Goal: Find specific page/section: Find specific page/section

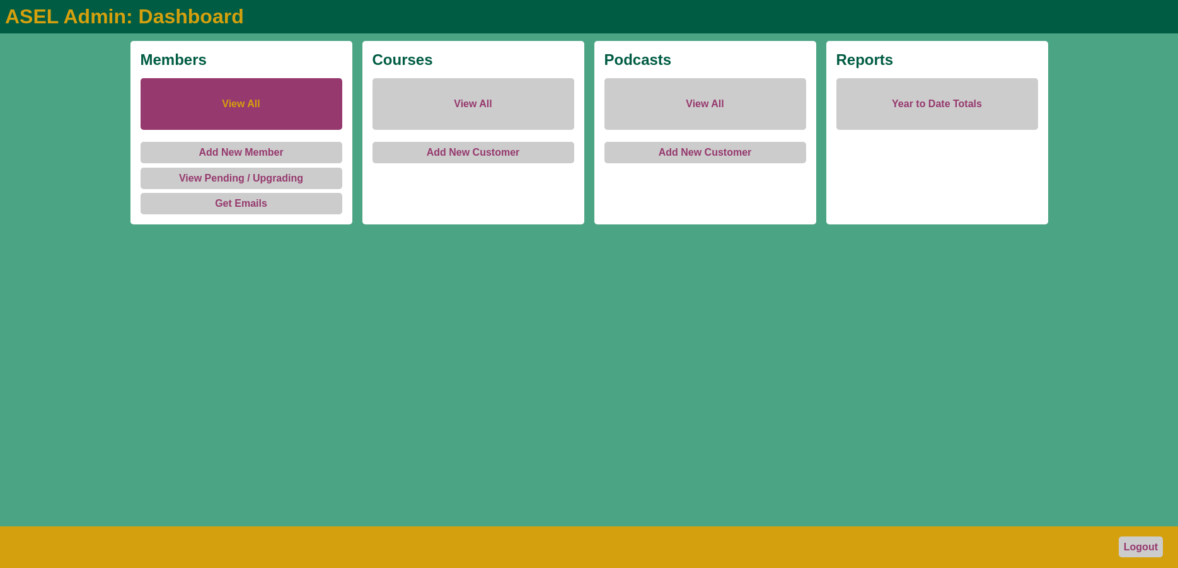
click at [243, 92] on link "View All" at bounding box center [242, 104] width 202 height 52
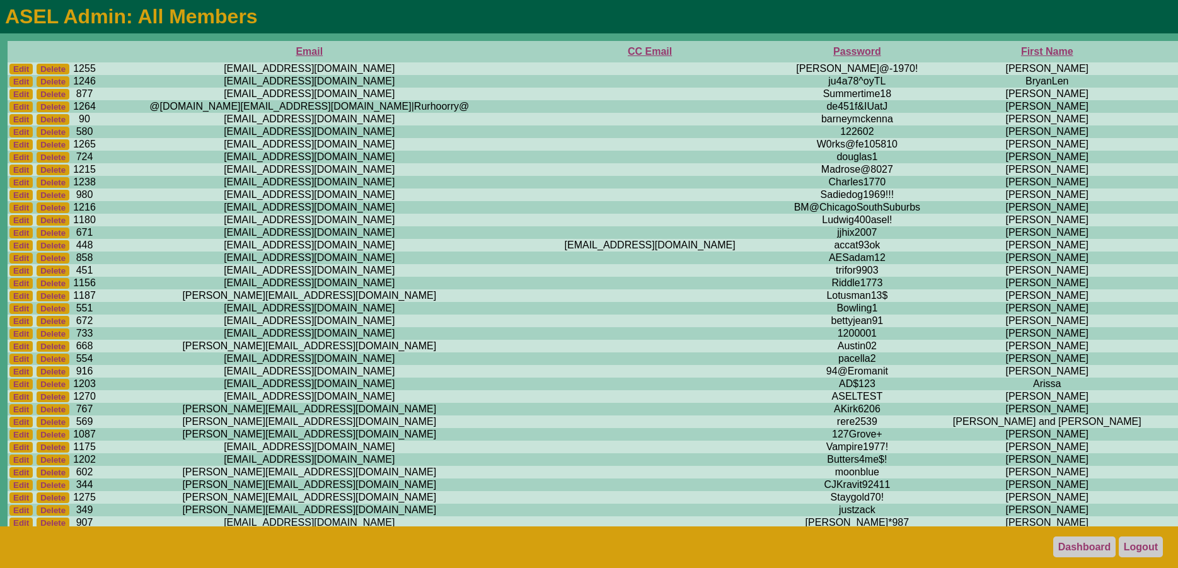
click at [936, 49] on th "First Name" at bounding box center [1047, 51] width 223 height 21
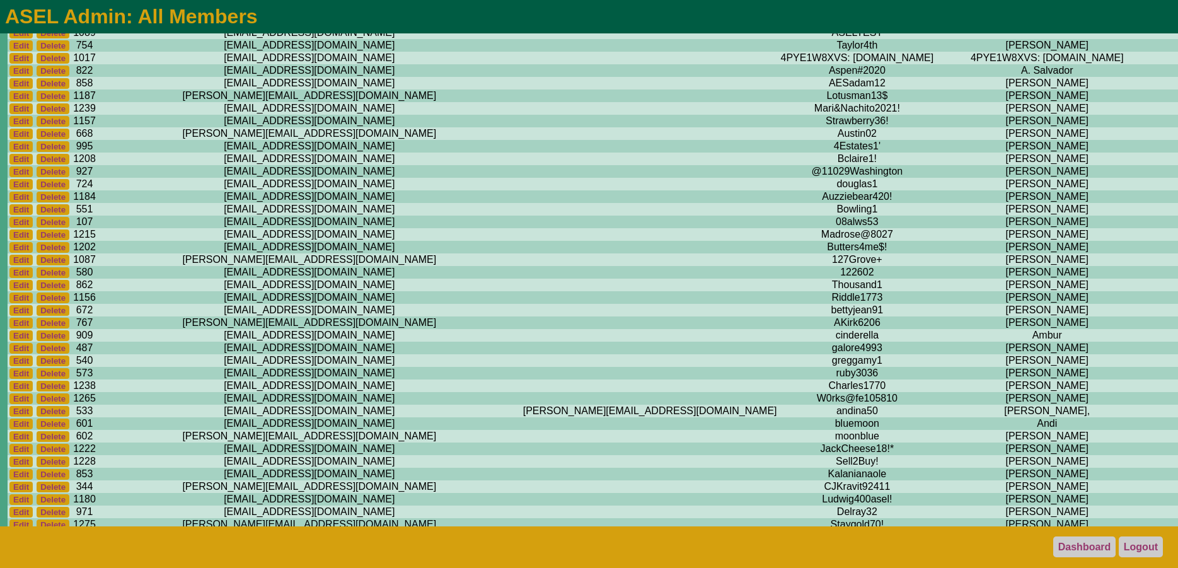
scroll to position [64, 0]
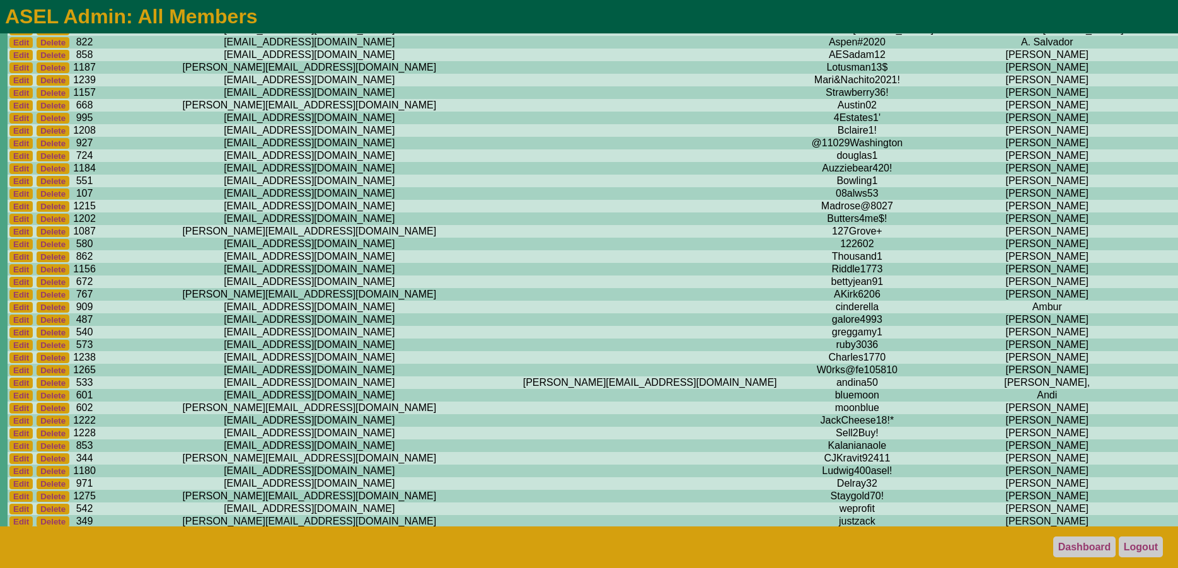
click at [936, 91] on td "[PERSON_NAME]" at bounding box center [1047, 92] width 223 height 13
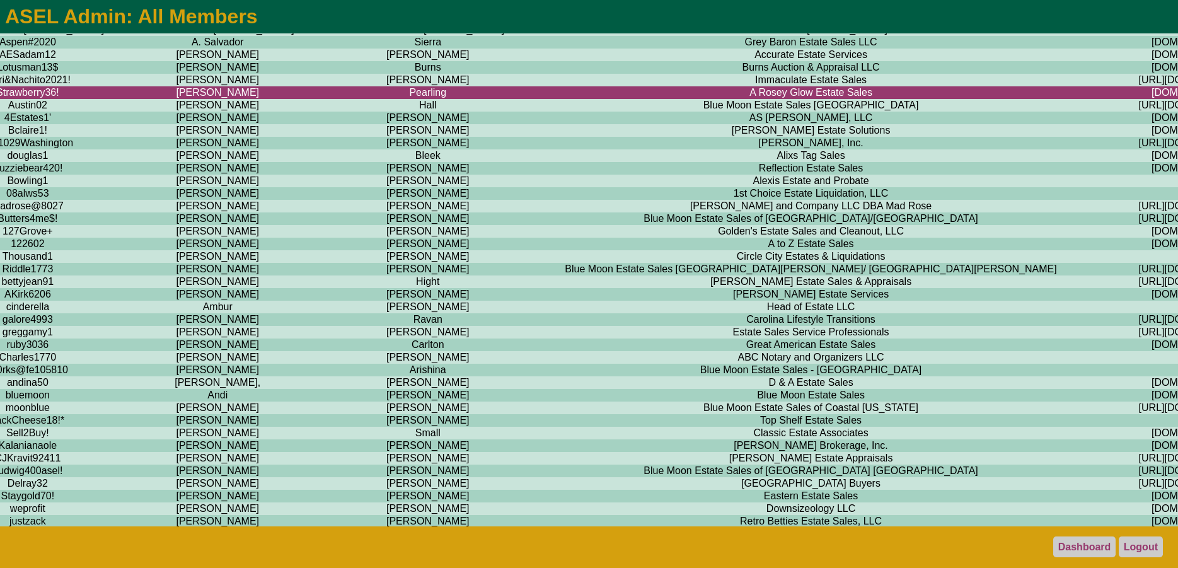
scroll to position [64, 826]
